Goal: Task Accomplishment & Management: Use online tool/utility

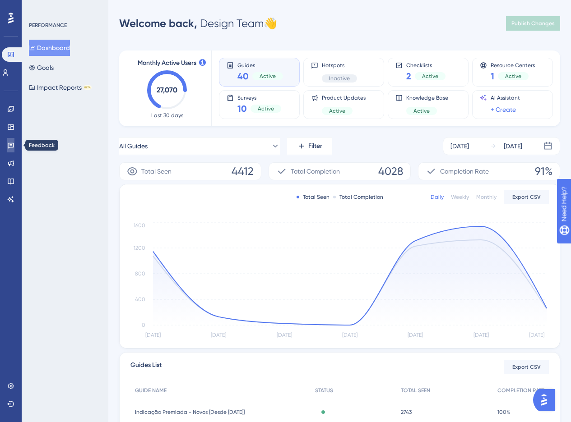
click at [7, 146] on link at bounding box center [10, 145] width 7 height 14
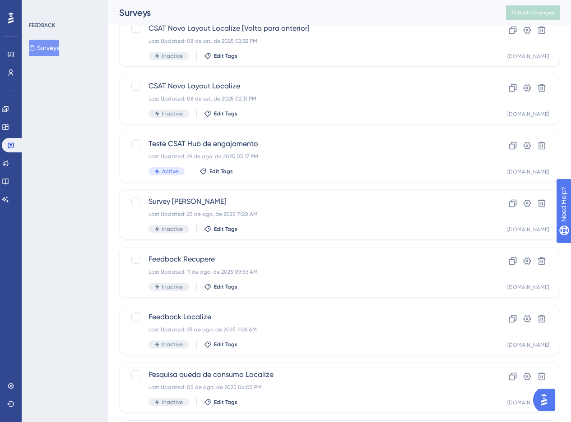
scroll to position [278, 0]
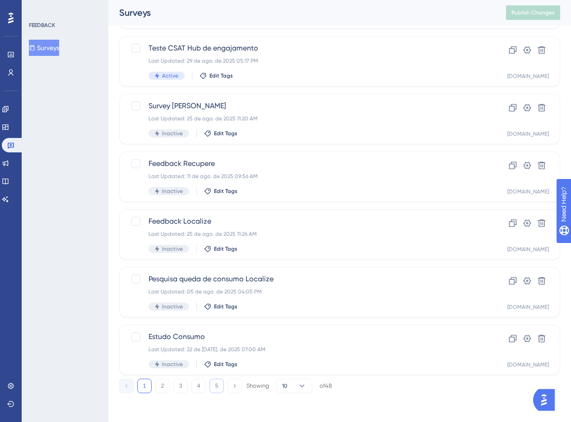
click at [213, 390] on button "5" at bounding box center [216, 386] width 14 height 14
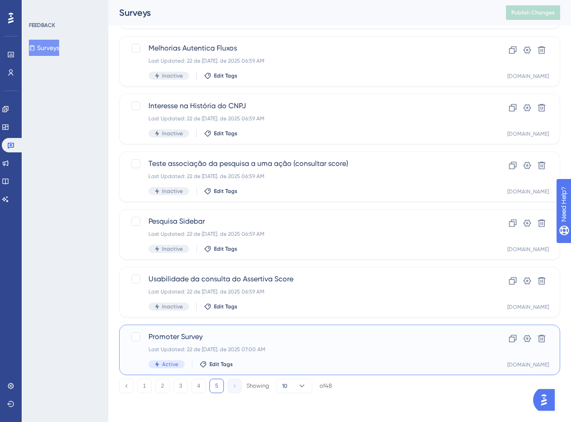
click at [243, 353] on div "Last Updated: 22 de [DATE]. de 2025 07:00 AM" at bounding box center [303, 349] width 310 height 7
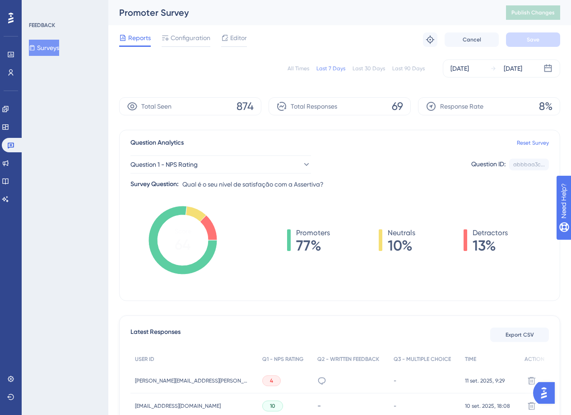
scroll to position [20, 0]
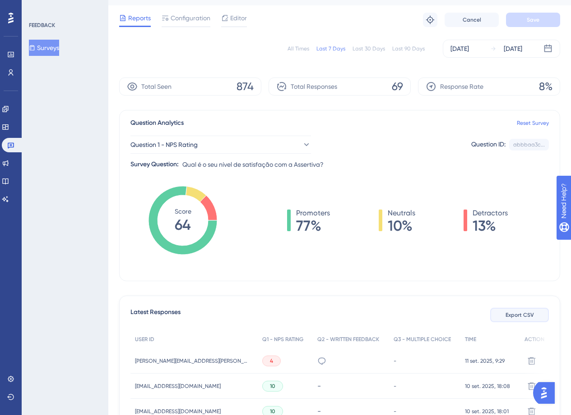
click at [507, 318] on span "Export CSV" at bounding box center [519, 315] width 28 height 7
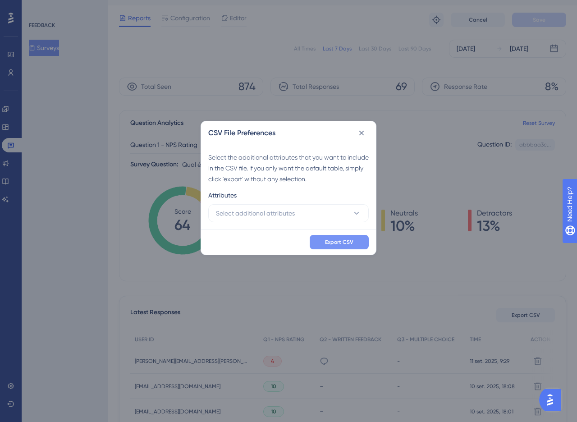
click at [337, 248] on button "Export CSV" at bounding box center [339, 242] width 59 height 14
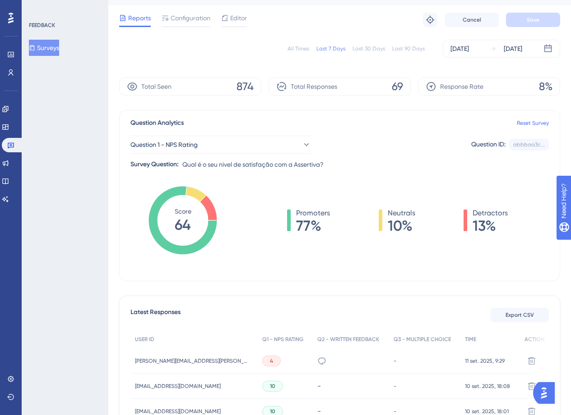
scroll to position [190, 0]
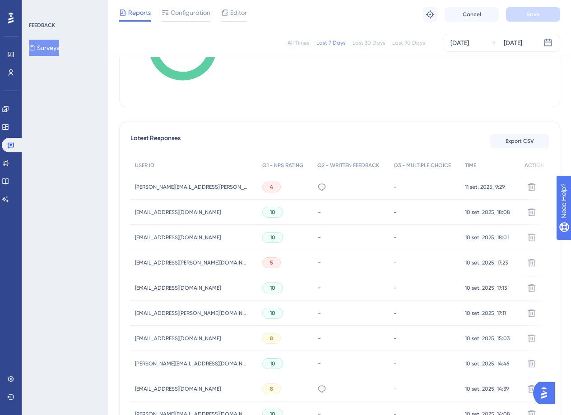
click at [170, 187] on span "amanda.mendes@aiz.adv.br" at bounding box center [191, 187] width 113 height 7
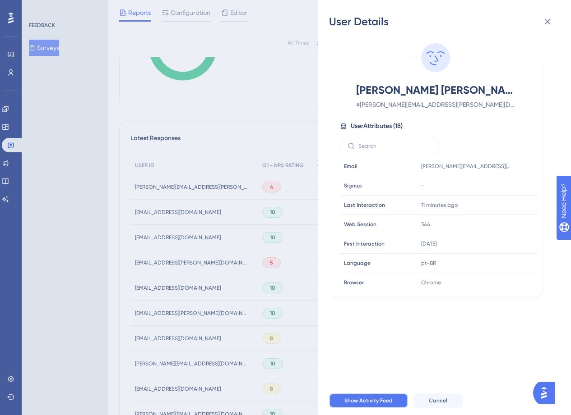
click at [369, 405] on span "Show Activity Feed" at bounding box center [368, 400] width 48 height 7
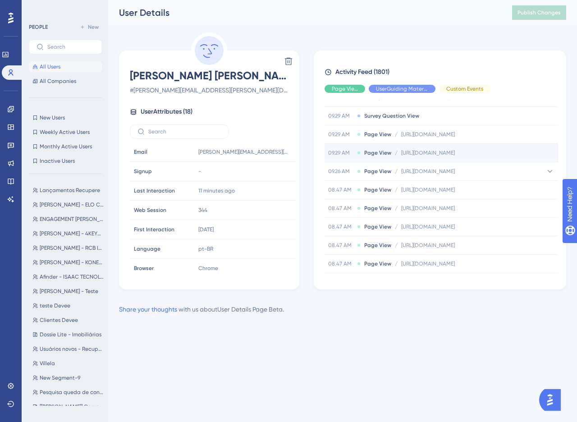
scroll to position [367, 0]
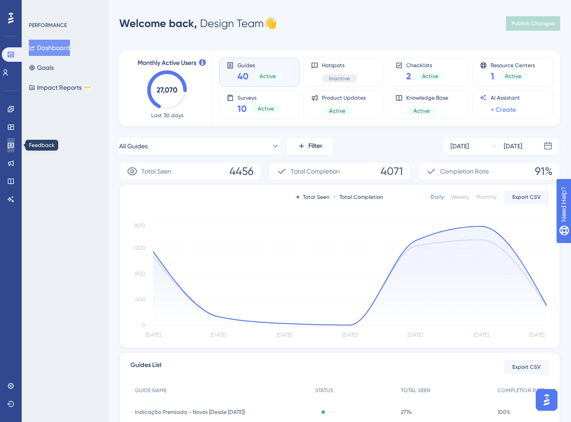
click at [7, 140] on link at bounding box center [10, 145] width 7 height 14
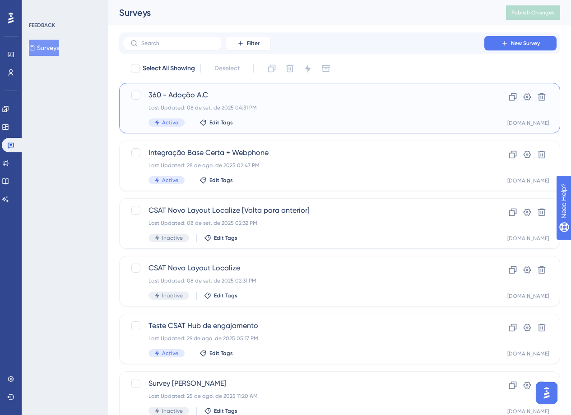
click at [257, 106] on div "Last Updated: 08 de set. de 2025 04:31 PM" at bounding box center [303, 107] width 310 height 7
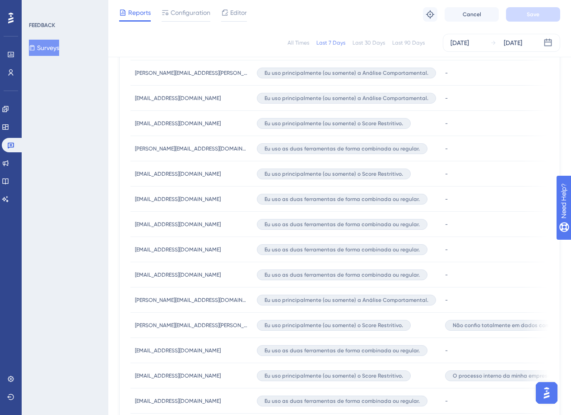
scroll to position [502, 0]
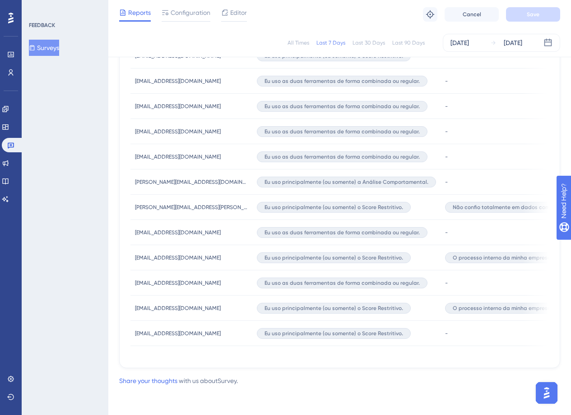
drag, startPoint x: 219, startPoint y: 354, endPoint x: 388, endPoint y: 353, distance: 169.2
click at [388, 353] on div "USER ID Q1 - MULTIPLE CHOICE Q2 - MULTIPLE CHOICE Q3 - MULTIPLE CHOICE Q4 - MUL…" at bounding box center [339, 102] width 418 height 509
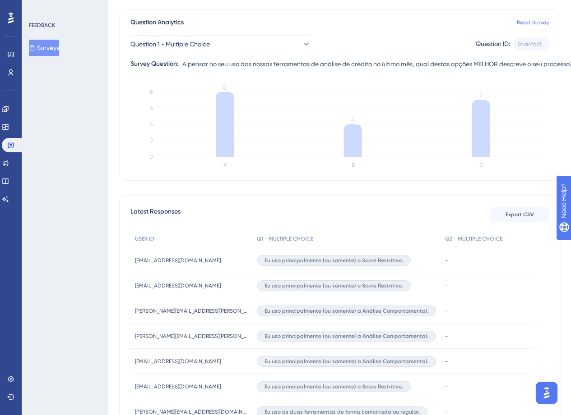
scroll to position [0, 0]
